Goal: Transaction & Acquisition: Purchase product/service

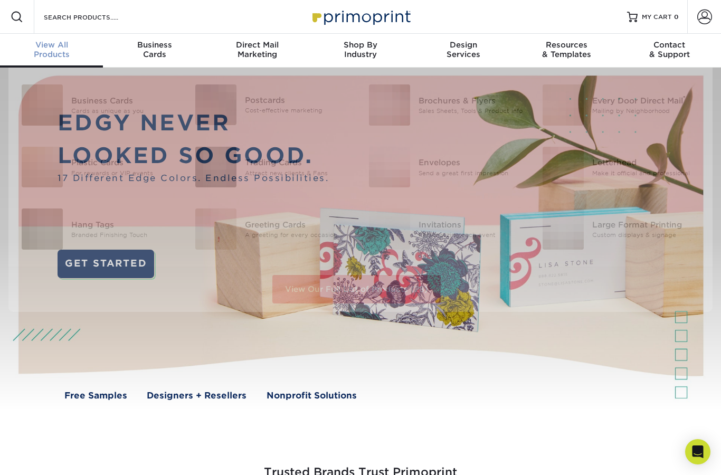
click at [62, 46] on span "View All" at bounding box center [51, 44] width 103 height 9
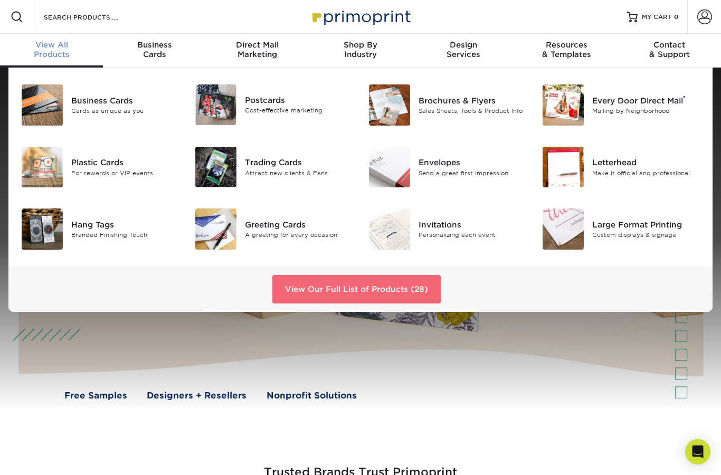
click at [418, 293] on link "View Our Full List of Products (28)" at bounding box center [356, 289] width 168 height 28
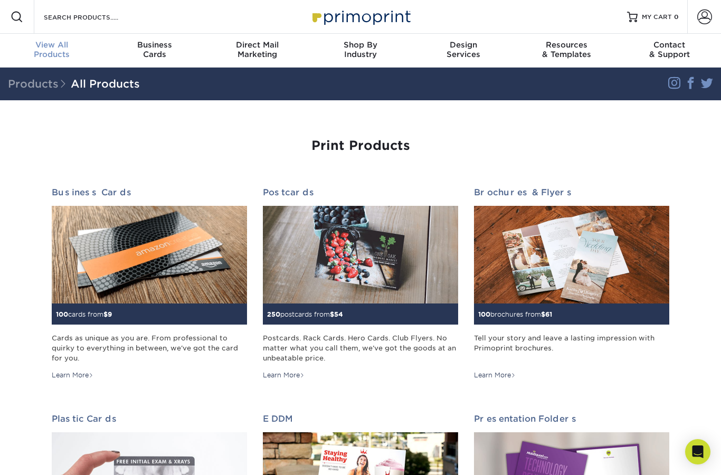
click at [60, 42] on span "View All" at bounding box center [51, 44] width 103 height 9
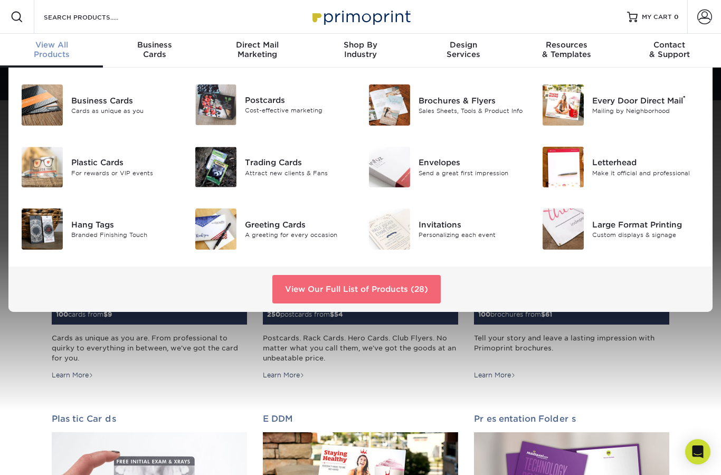
click at [359, 281] on link "View Our Full List of Products (28)" at bounding box center [356, 289] width 168 height 28
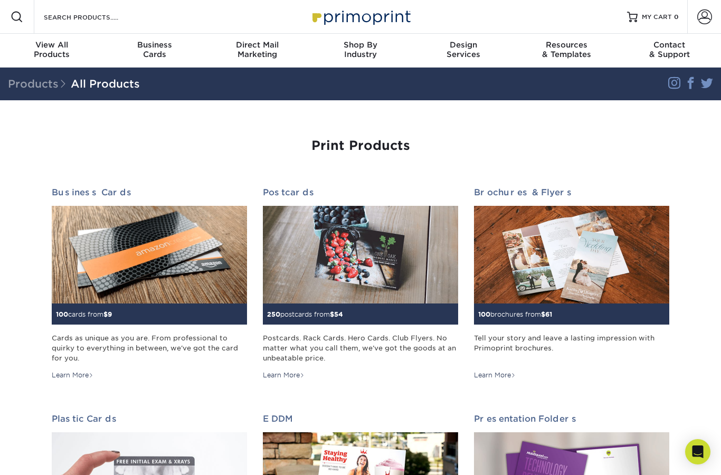
click at [58, 7] on div "Search Products" at bounding box center [89, 17] width 111 height 34
click at [79, 5] on div "Search Products" at bounding box center [89, 17] width 111 height 34
click at [78, 11] on input "Search Products" at bounding box center [94, 17] width 103 height 13
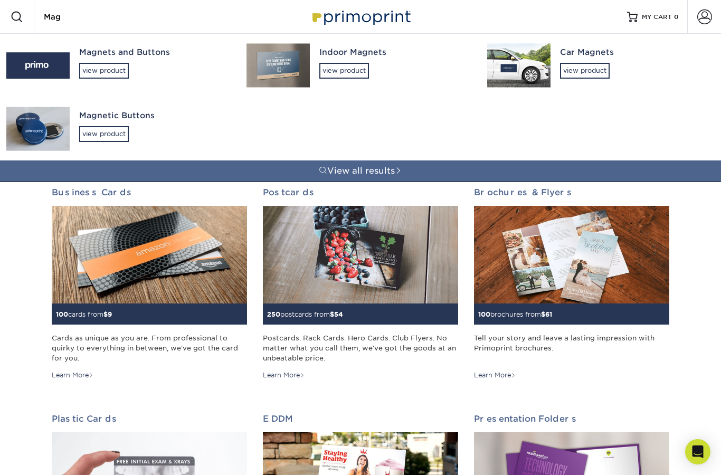
type input "Mag"
click at [334, 59] on div "Indoor Magnets view product" at bounding box center [393, 63] width 148 height 58
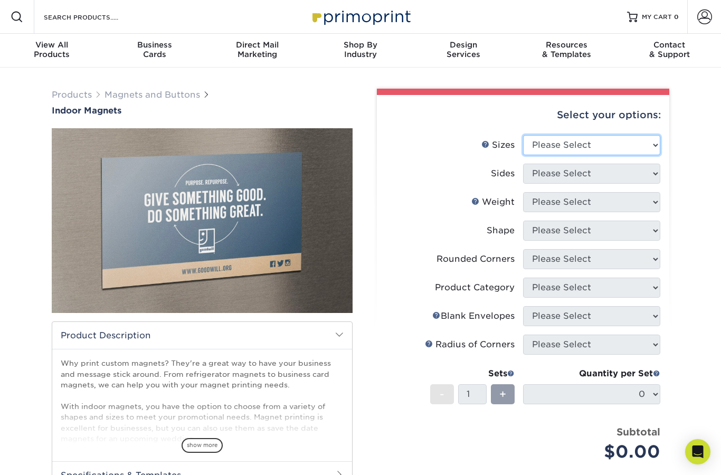
click at [636, 148] on select "Please Select 2" x 3.5" 2.5" x 3.5" 3" x 4" 3.5" x 8.5" 4" x 6" 4" x 7" 4" x 8"…" at bounding box center [591, 145] width 137 height 20
select select "4.00x8.00"
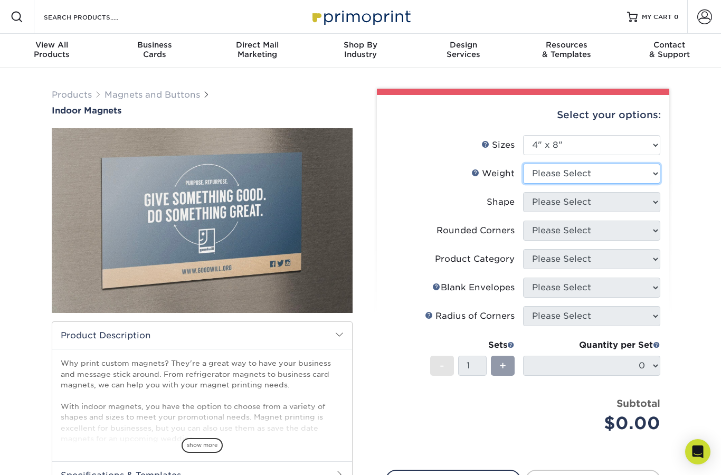
click at [636, 177] on select "Please Select MAGNET" at bounding box center [591, 174] width 137 height 20
select select "MAGNET"
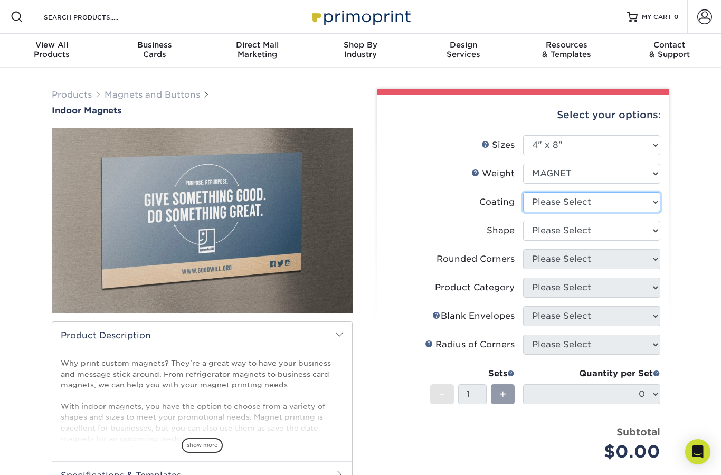
click at [644, 206] on select at bounding box center [591, 202] width 137 height 20
select select "3e7618de-abca-4bda-9f97-8b9129e913d8"
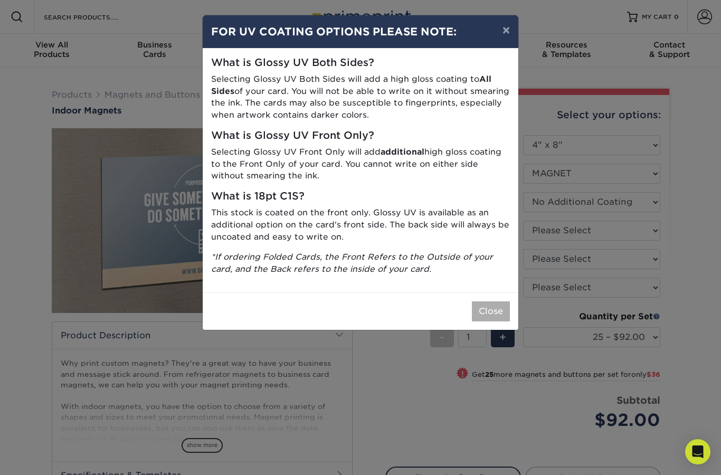
click at [491, 301] on button "Close" at bounding box center [491, 311] width 38 height 20
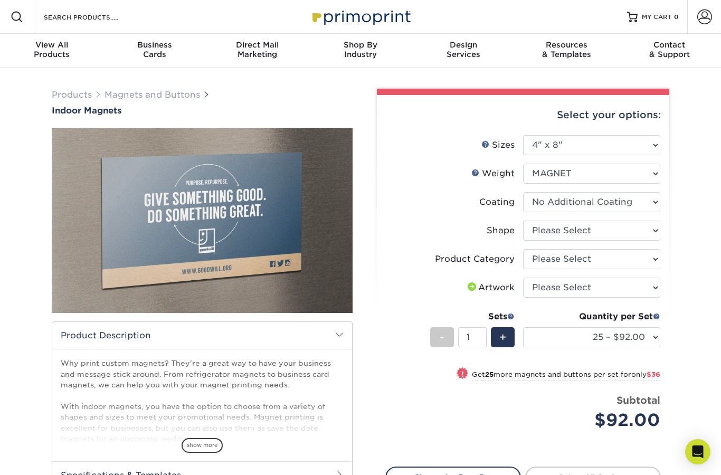
click at [651, 232] on select "Please Select Standard" at bounding box center [591, 231] width 137 height 20
select select "standard"
click at [636, 268] on select "Please Select Standard Magnets" at bounding box center [591, 259] width 137 height 20
select select "94f3b56e-8c08-41aa-8555-5876b16679e9"
click at [646, 286] on select "Please Select I will upload files I need a design - $50" at bounding box center [591, 288] width 137 height 20
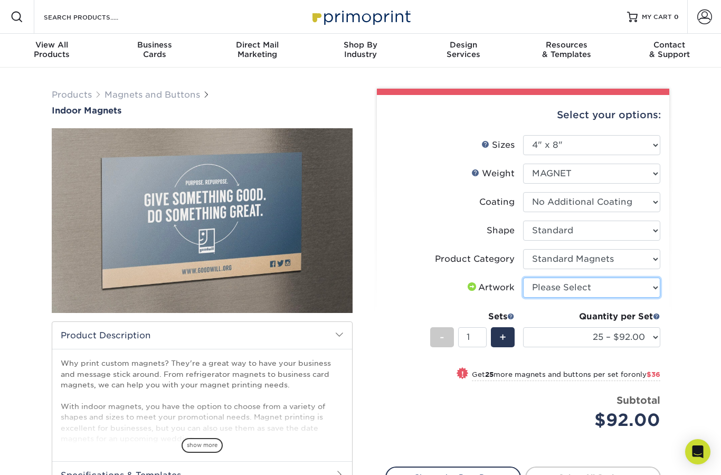
select select "upload"
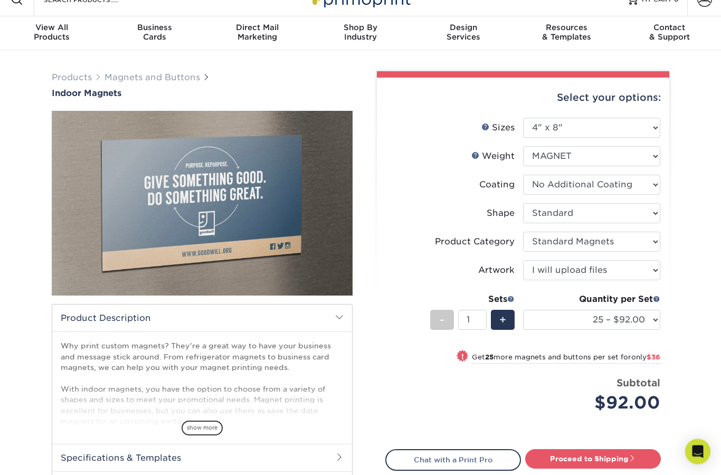
click at [650, 316] on select "25 – $92.00 50 – $128.00 75 – $158.00 100 – $192.00 150 – $255.00 200 – $302.00" at bounding box center [591, 320] width 137 height 20
click at [640, 321] on select "25 – $92.00 50 – $128.00 75 – $158.00 100 – $192.00 150 – $255.00 200 – $302.00" at bounding box center [591, 320] width 137 height 20
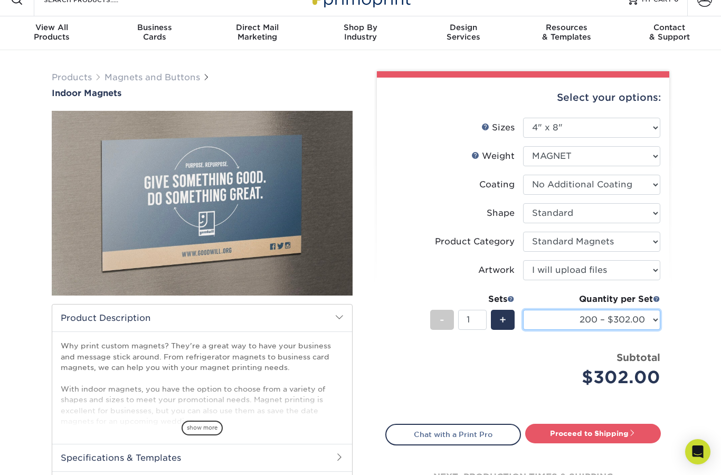
click at [638, 316] on select "25 – $92.00 50 – $128.00 75 – $158.00 100 – $192.00 150 – $255.00 200 – $302.00" at bounding box center [591, 320] width 137 height 20
select select "100 – $192.00"
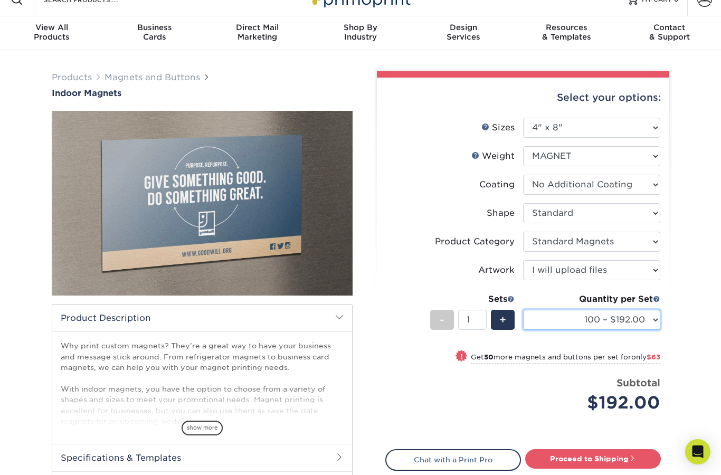
click at [645, 316] on select "25 – $92.00 50 – $128.00 75 – $158.00 100 – $192.00 150 – $255.00 200 – $302.00" at bounding box center [591, 320] width 137 height 20
click at [696, 375] on div "Products Magnets and Buttons Indoor Magnets" at bounding box center [360, 311] width 721 height 522
click at [700, 383] on div "Products Magnets and Buttons Indoor Magnets" at bounding box center [360, 311] width 721 height 522
click at [691, 414] on div "Products Magnets and Buttons Indoor Magnets" at bounding box center [360, 311] width 721 height 522
click at [701, 422] on div "Products Magnets and Buttons Indoor Magnets" at bounding box center [360, 311] width 721 height 522
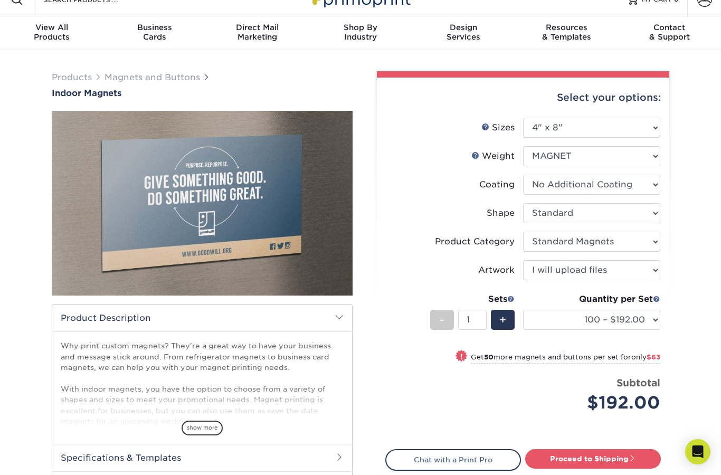
click at [689, 189] on div "Products Magnets and Buttons Indoor Magnets" at bounding box center [360, 311] width 721 height 522
click at [697, 321] on div "Products Magnets and Buttons Indoor Magnets" at bounding box center [360, 311] width 721 height 522
click at [398, 273] on label "Artwork" at bounding box center [454, 270] width 137 height 20
click at [650, 319] on select "25 – $92.00 50 – $128.00 75 – $158.00 100 – $192.00 150 – $255.00 200 – $302.00" at bounding box center [591, 320] width 137 height 20
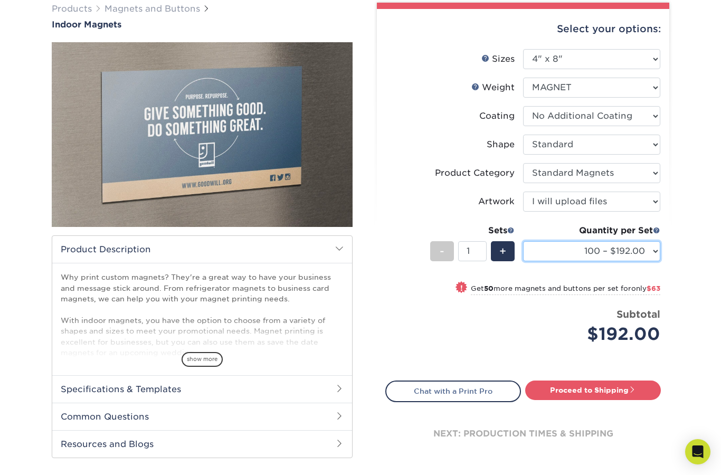
scroll to position [80, 0]
